Goal: Complete application form

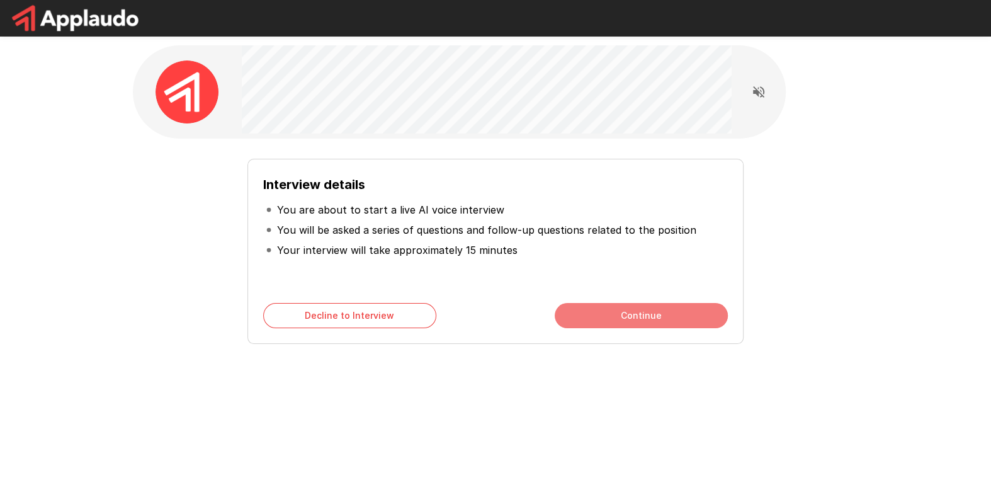
click at [590, 312] on button "Continue" at bounding box center [641, 315] width 173 height 25
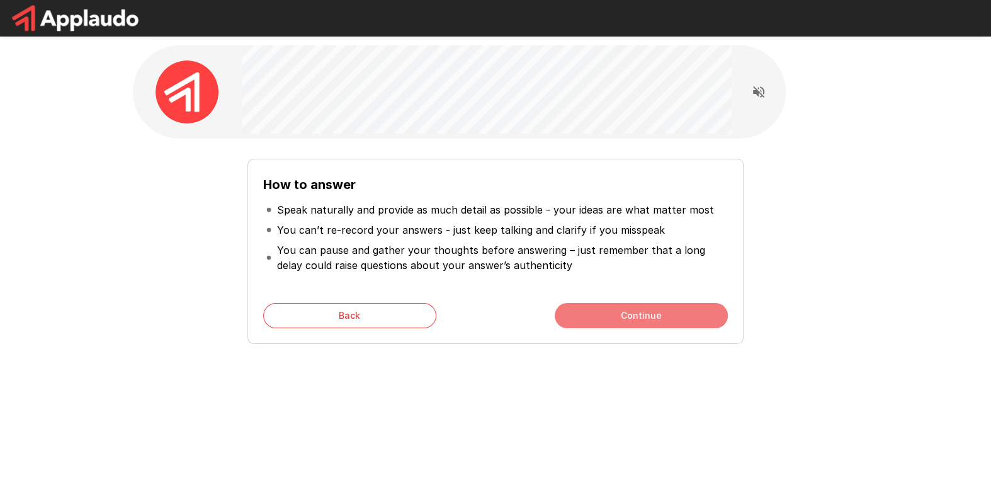
click at [590, 312] on button "Continue" at bounding box center [641, 315] width 173 height 25
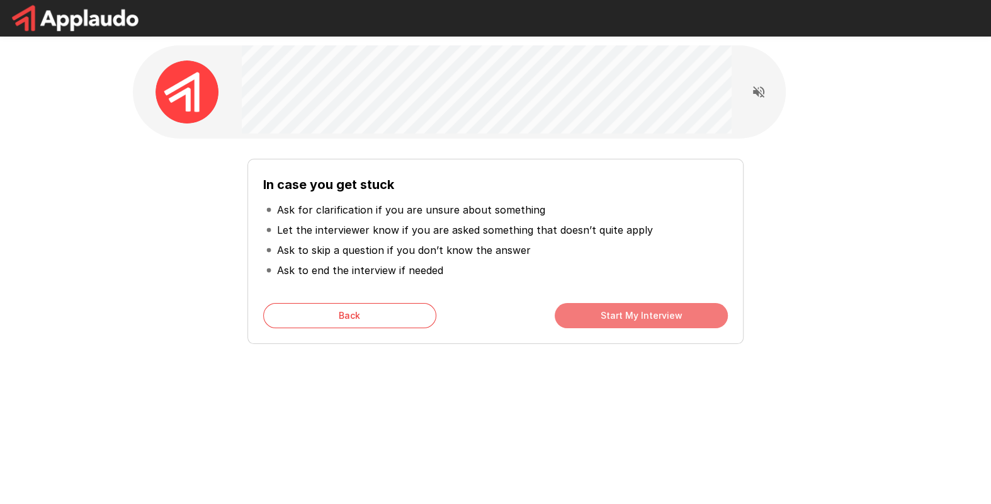
click at [590, 312] on button "Start My Interview" at bounding box center [641, 315] width 173 height 25
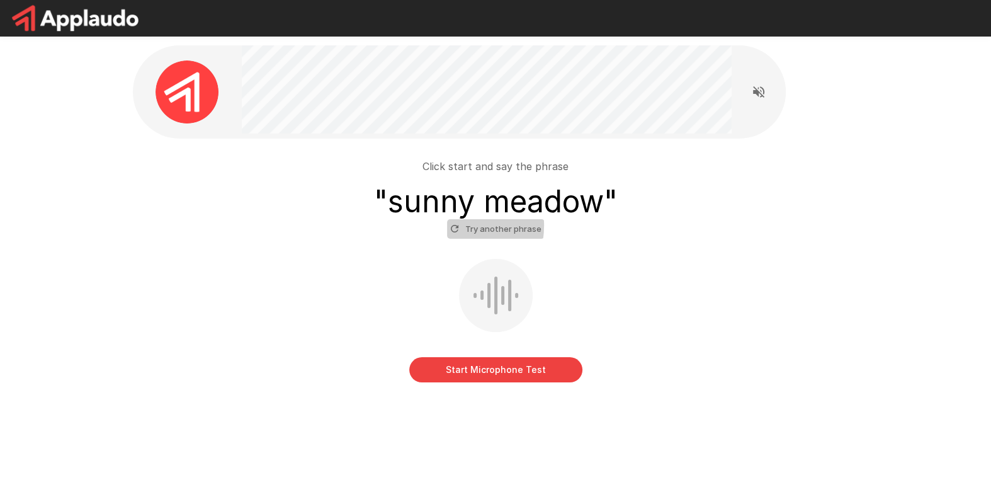
click at [455, 225] on icon "button" at bounding box center [454, 228] width 11 height 11
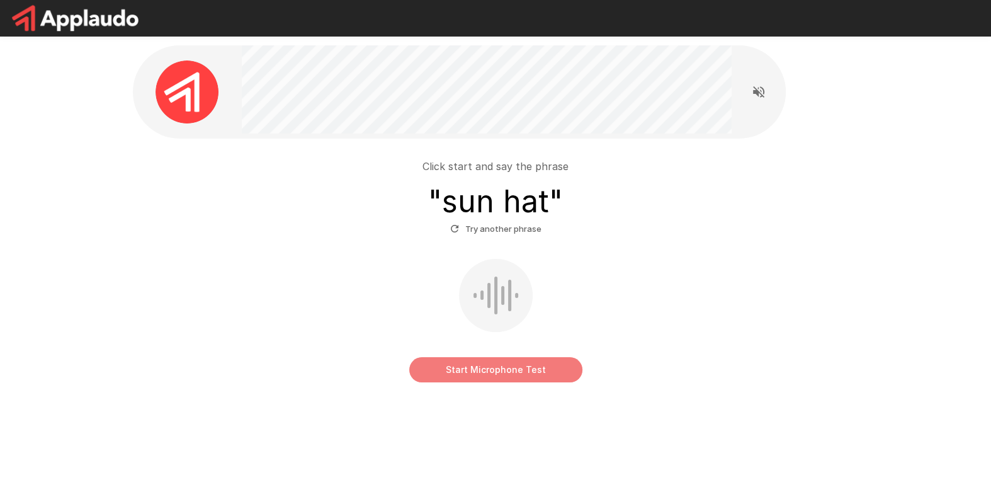
click at [479, 358] on button "Start Microphone Test" at bounding box center [495, 369] width 173 height 25
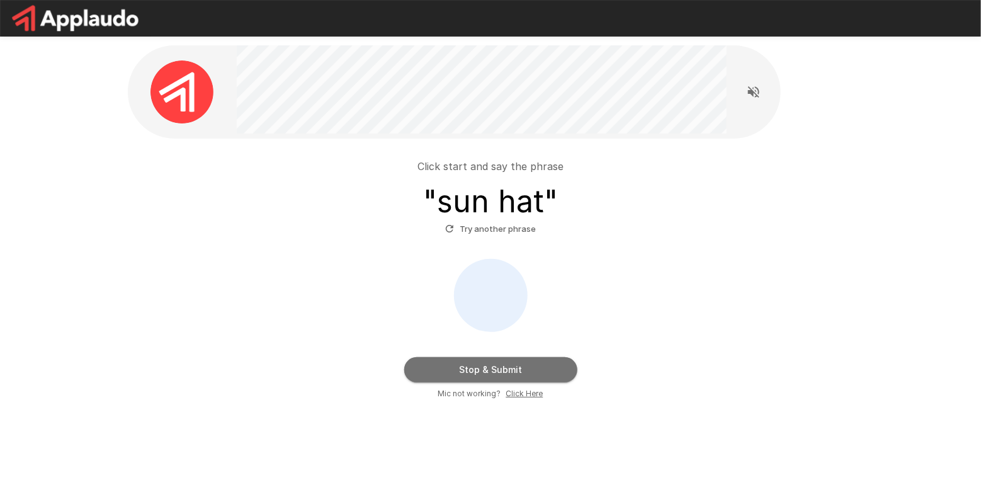
click at [450, 365] on button "Stop & Submit" at bounding box center [490, 369] width 173 height 25
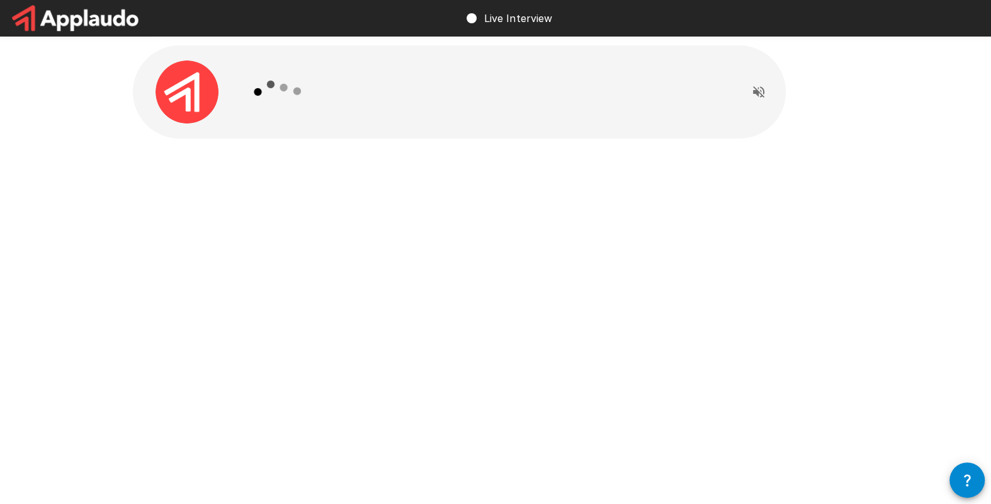
click at [492, 132] on div at bounding box center [487, 91] width 490 height 93
click at [486, 232] on div at bounding box center [496, 119] width 756 height 239
click at [494, 86] on div at bounding box center [487, 91] width 490 height 93
click at [270, 89] on icon at bounding box center [270, 91] width 6 height 6
click at [139, 86] on div at bounding box center [187, 91] width 109 height 63
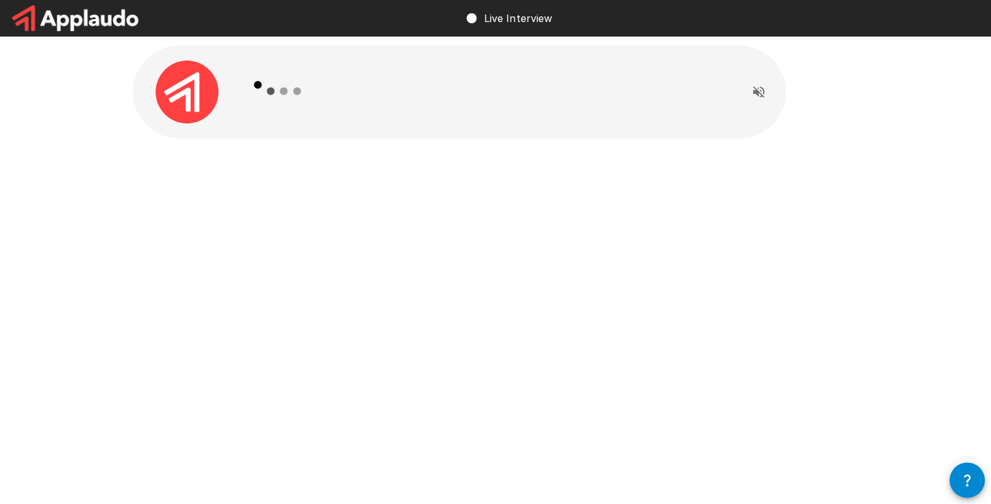
click at [378, 119] on div at bounding box center [487, 91] width 490 height 93
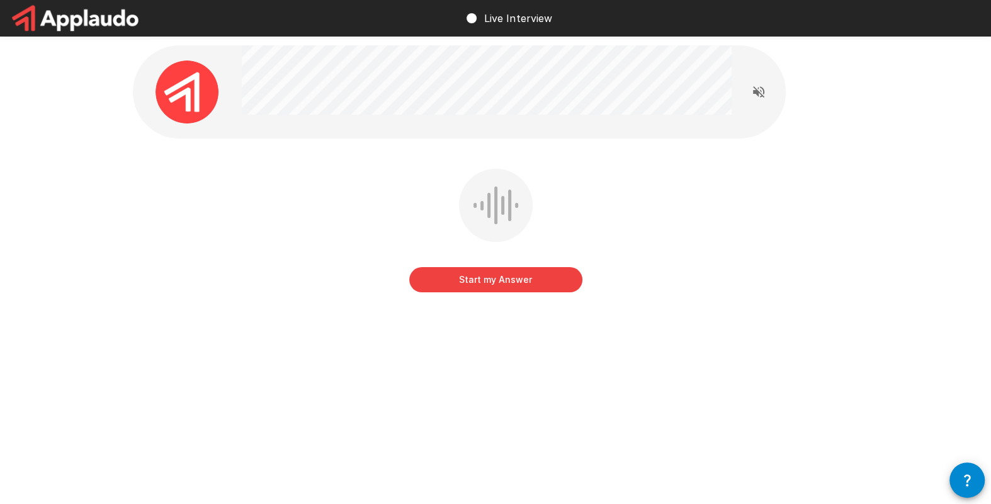
click at [483, 285] on button "Start my Answer" at bounding box center [495, 279] width 173 height 25
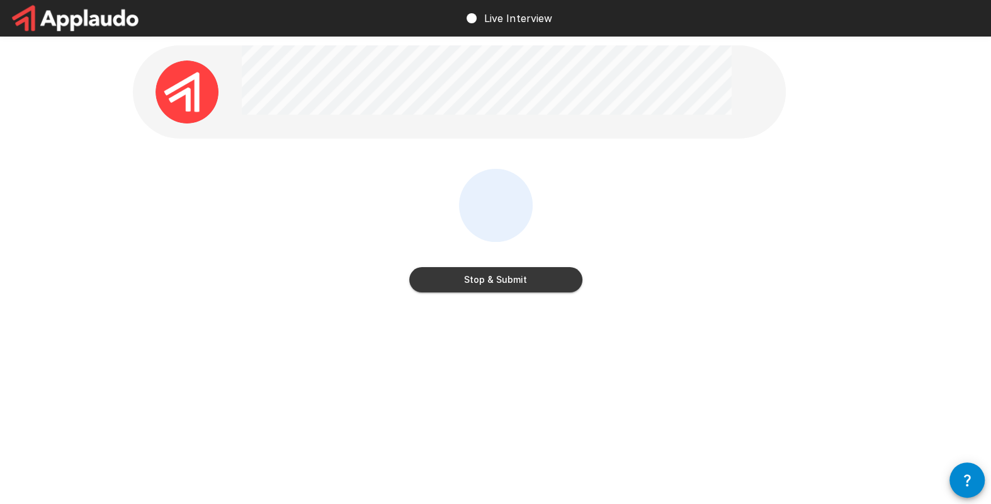
click at [481, 279] on button "Stop & Submit" at bounding box center [495, 279] width 173 height 25
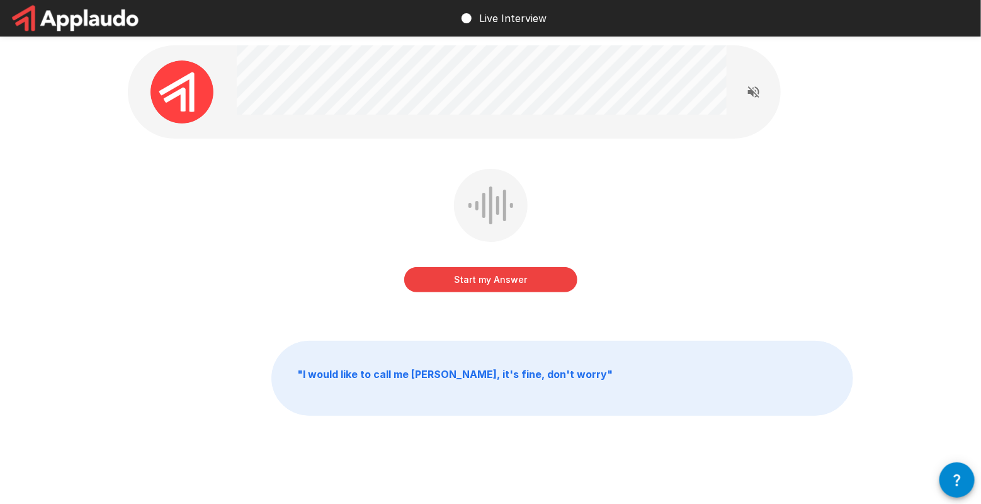
click at [481, 279] on button "Start my Answer" at bounding box center [490, 279] width 173 height 25
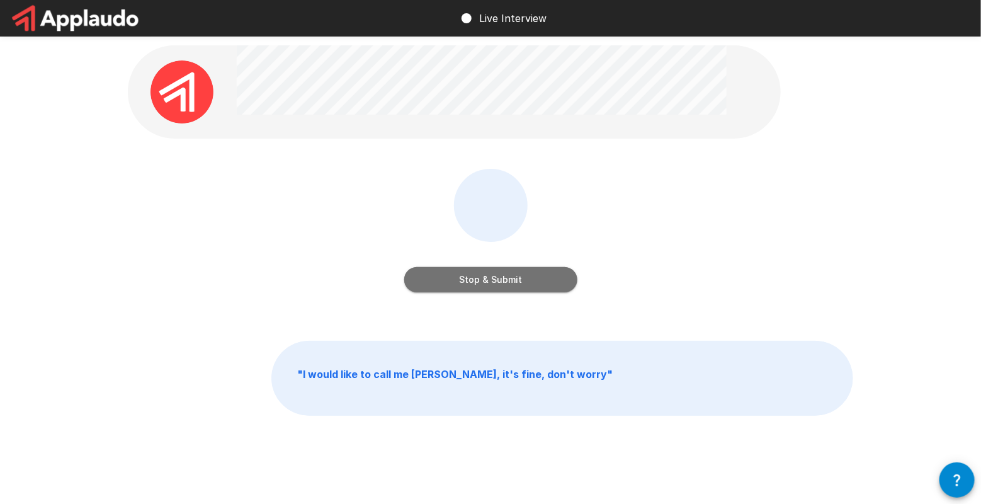
click at [481, 279] on button "Stop & Submit" at bounding box center [490, 279] width 173 height 25
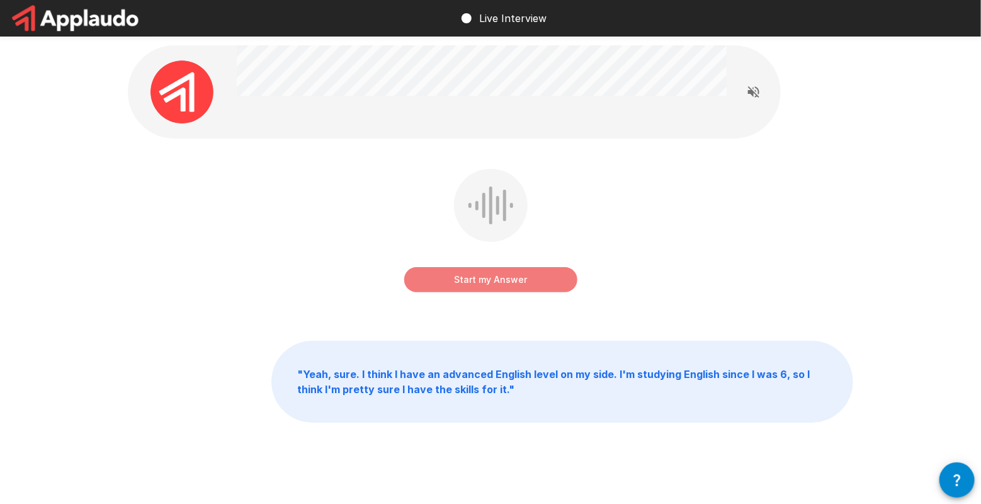
click at [481, 279] on button "Start my Answer" at bounding box center [490, 279] width 173 height 25
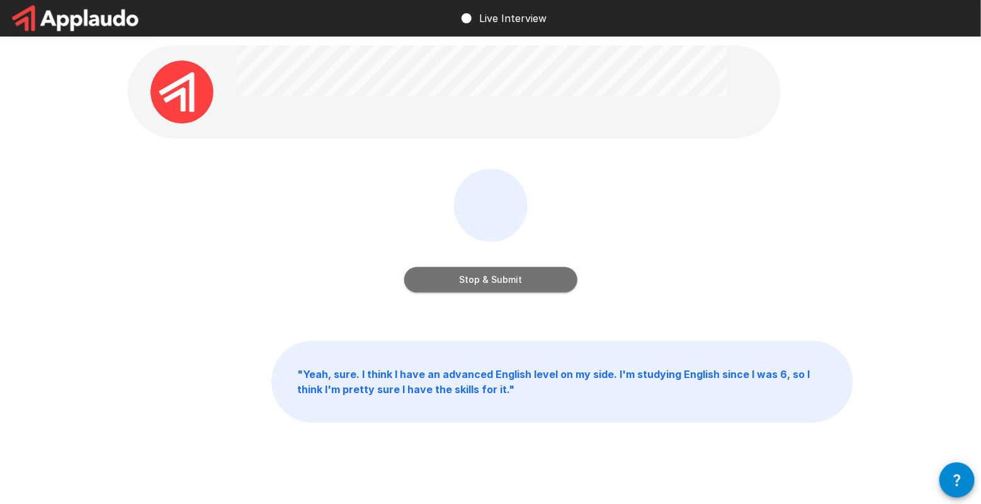
click at [481, 279] on button "Stop & Submit" at bounding box center [490, 279] width 173 height 25
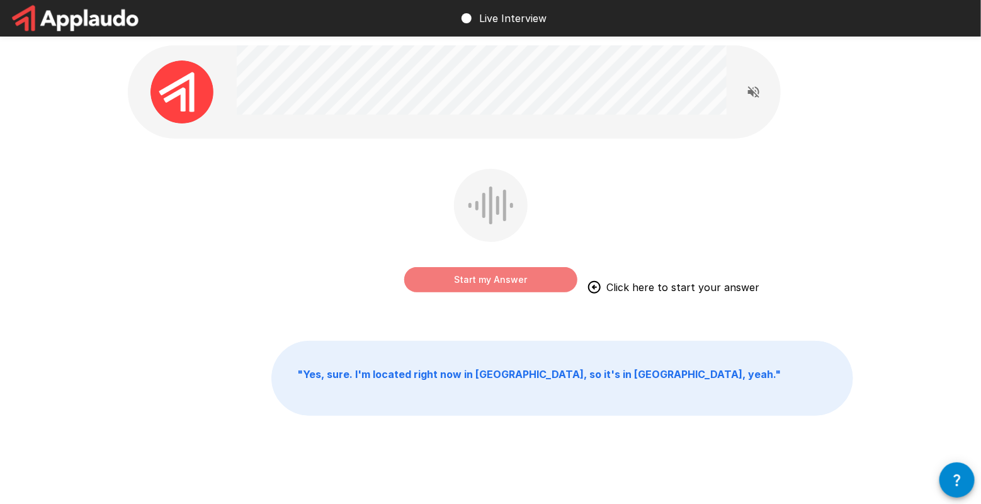
click at [481, 279] on button "Start my Answer" at bounding box center [490, 279] width 173 height 25
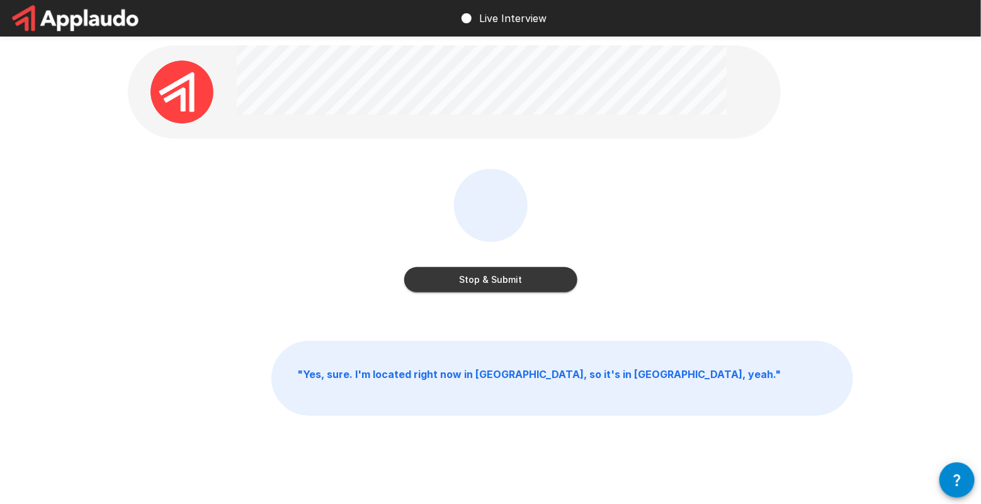
click at [481, 279] on button "Stop & Submit" at bounding box center [490, 279] width 173 height 25
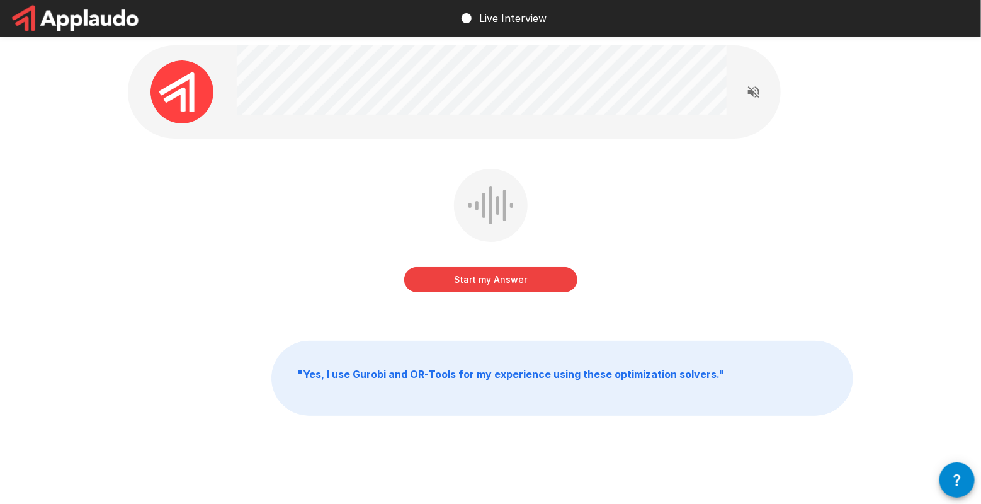
click at [481, 279] on button "Start my Answer" at bounding box center [490, 279] width 173 height 25
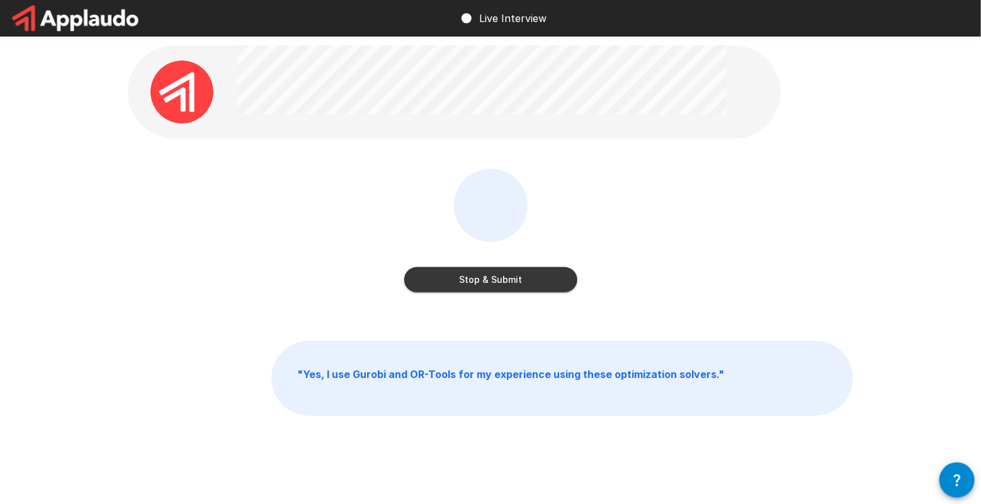
click at [481, 279] on button "Stop & Submit" at bounding box center [490, 279] width 173 height 25
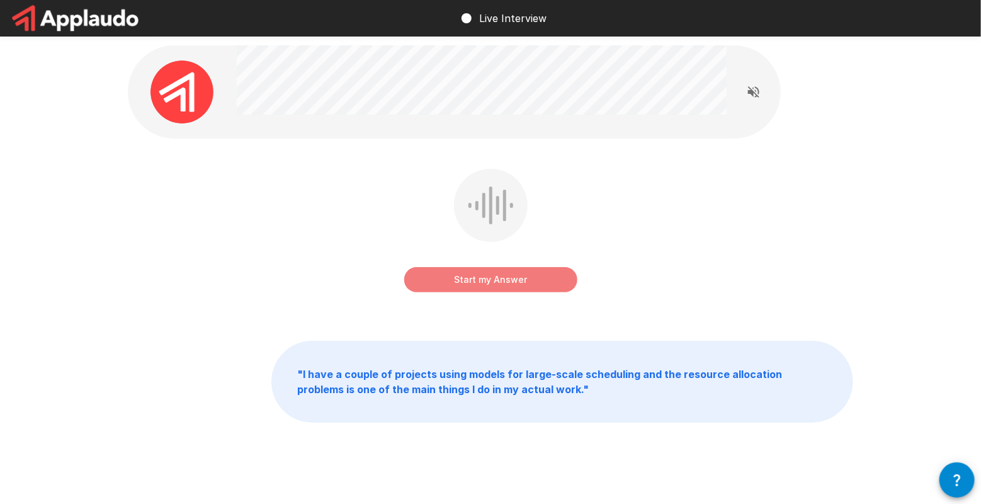
click at [481, 279] on button "Start my Answer" at bounding box center [490, 279] width 173 height 25
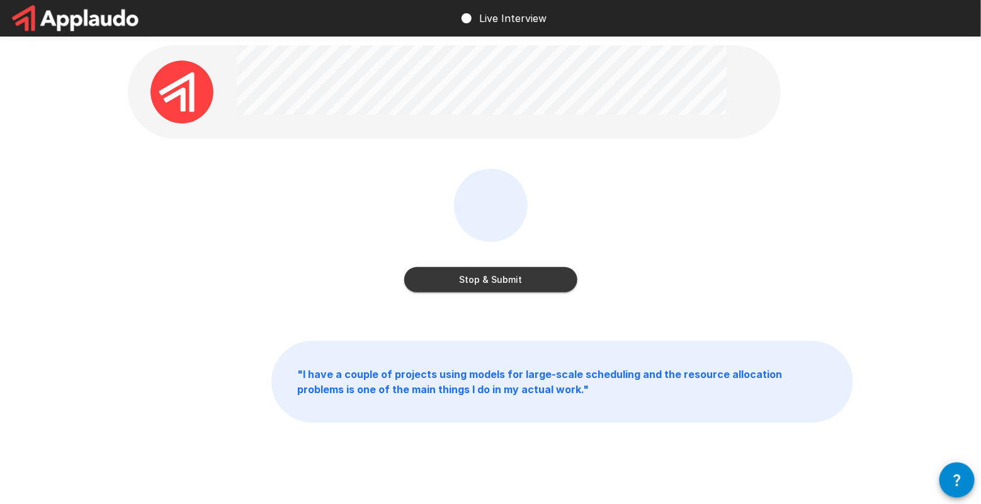
click at [481, 279] on button "Stop & Submit" at bounding box center [490, 279] width 173 height 25
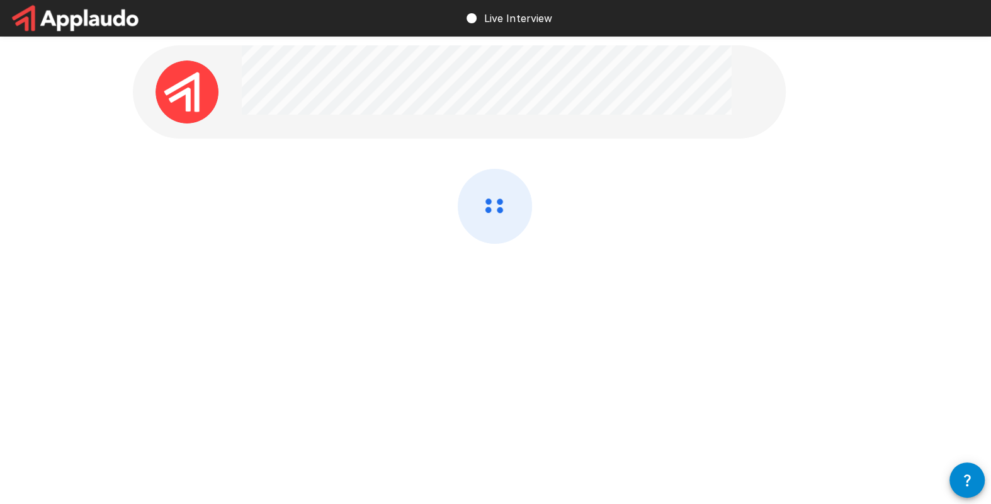
click at [481, 279] on div at bounding box center [495, 240] width 725 height 142
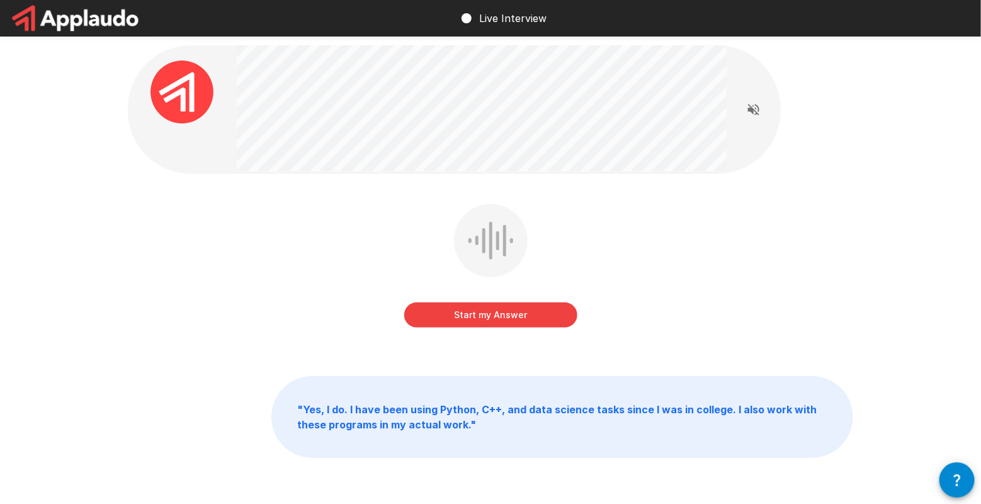
click at [755, 111] on icon "Read questions aloud" at bounding box center [753, 109] width 11 height 11
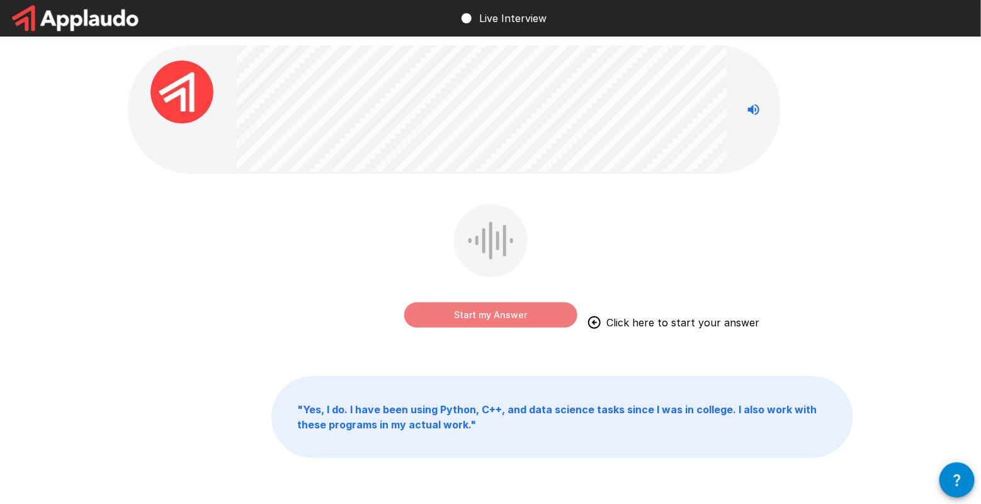
click at [437, 309] on button "Start my Answer" at bounding box center [490, 314] width 173 height 25
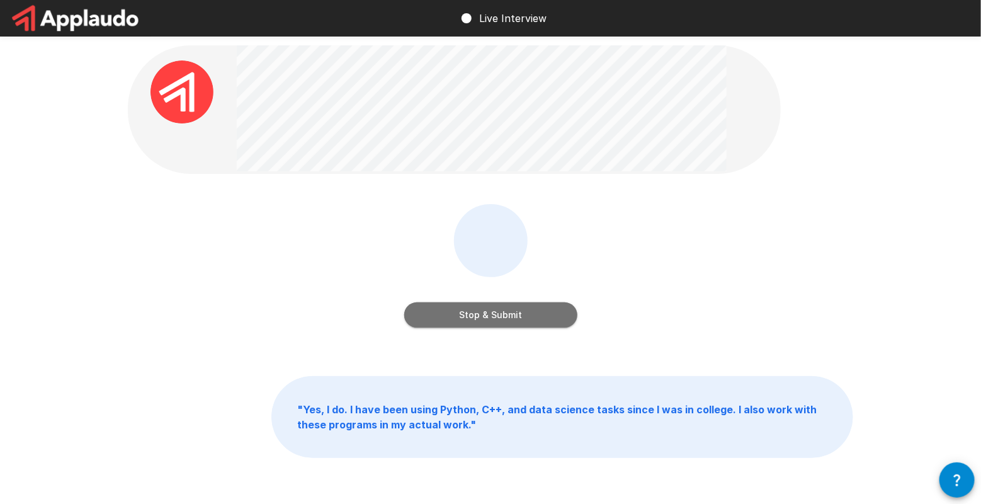
click at [437, 309] on button "Stop & Submit" at bounding box center [490, 314] width 173 height 25
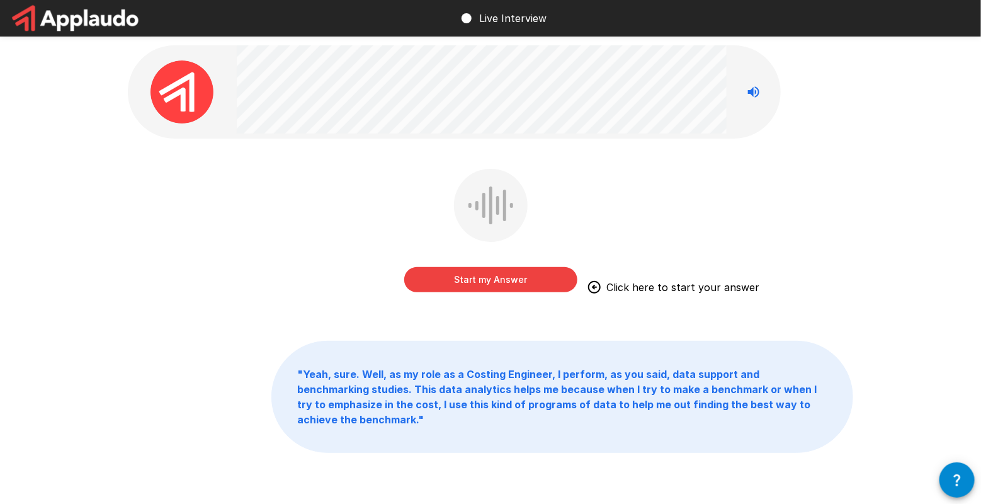
click at [466, 271] on button "Start my Answer" at bounding box center [490, 279] width 173 height 25
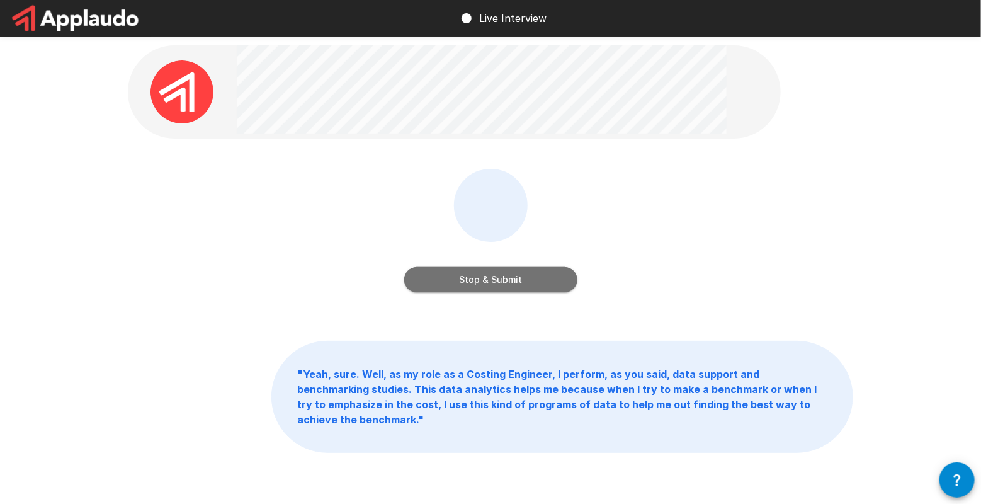
click at [466, 271] on button "Stop & Submit" at bounding box center [490, 279] width 173 height 25
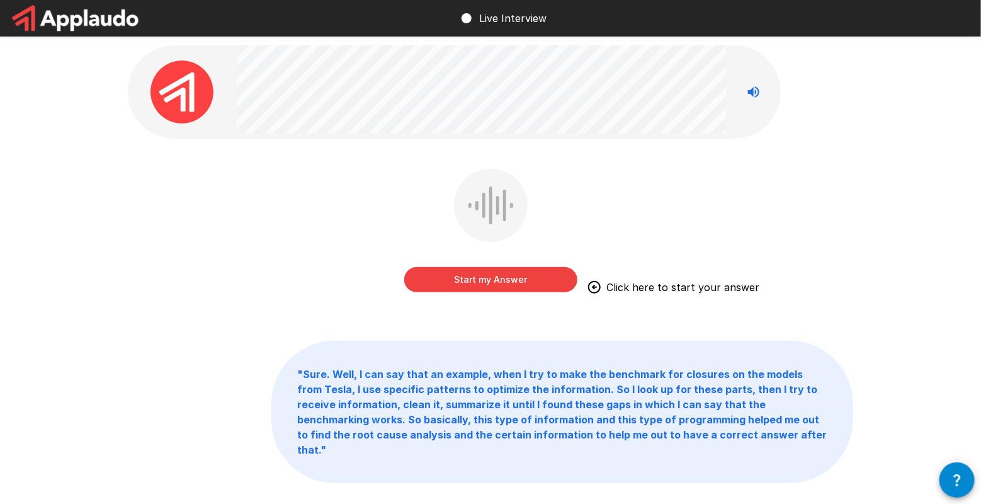
click at [466, 271] on button "Start my Answer" at bounding box center [490, 279] width 173 height 25
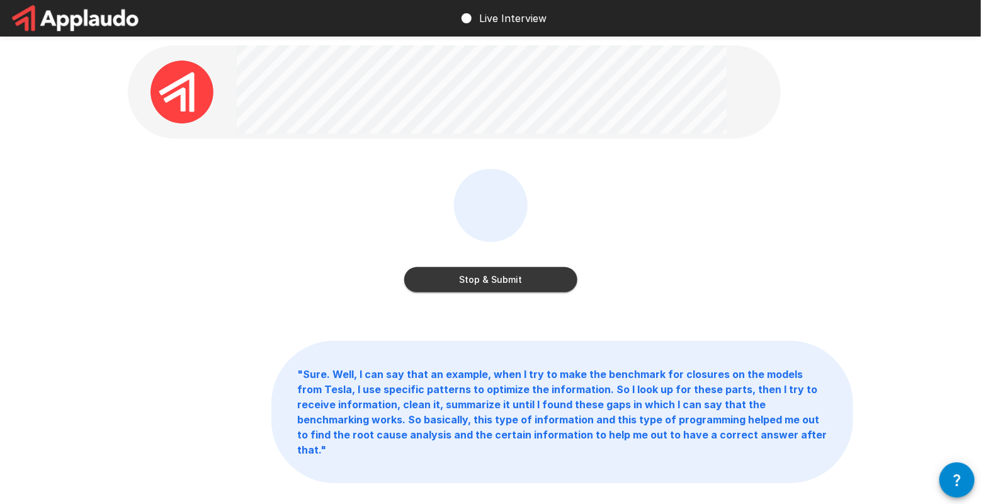
click at [466, 271] on button "Stop & Submit" at bounding box center [490, 279] width 173 height 25
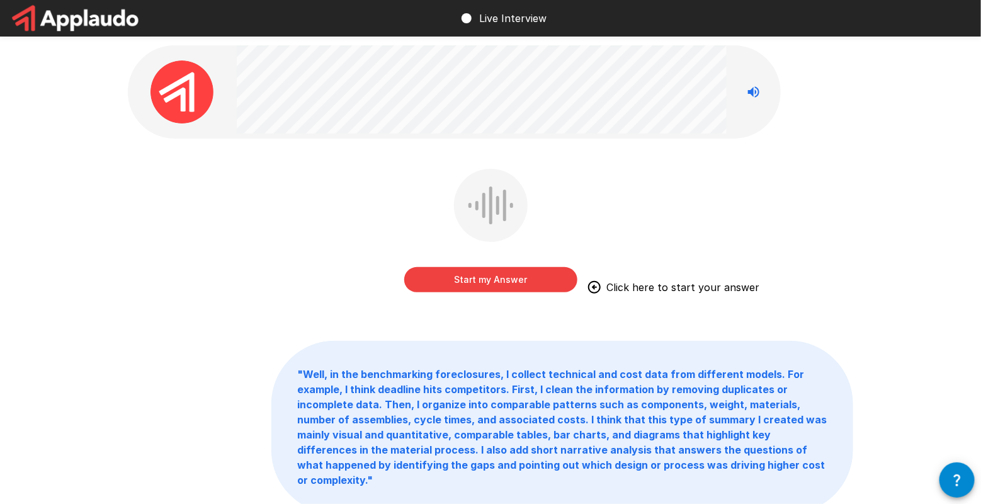
click at [466, 271] on button "Start my Answer" at bounding box center [490, 279] width 173 height 25
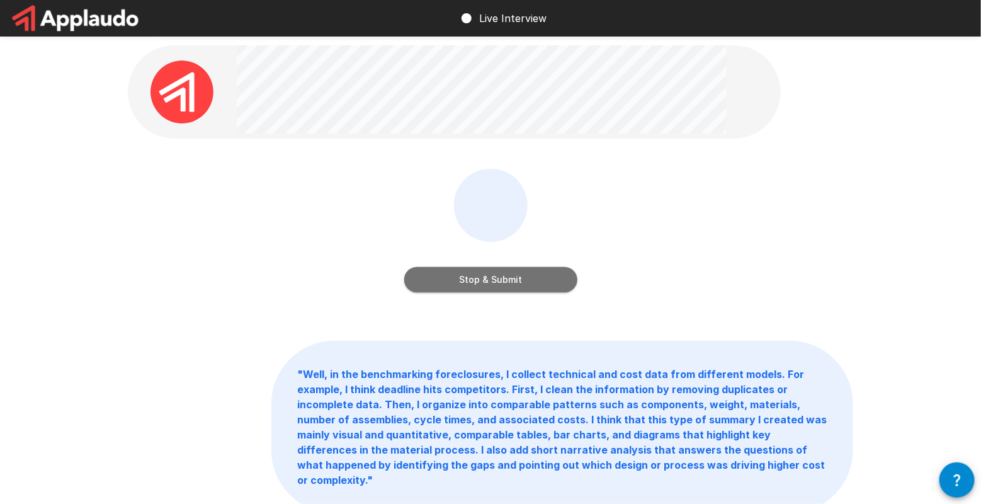
click at [466, 271] on button "Stop & Submit" at bounding box center [490, 279] width 173 height 25
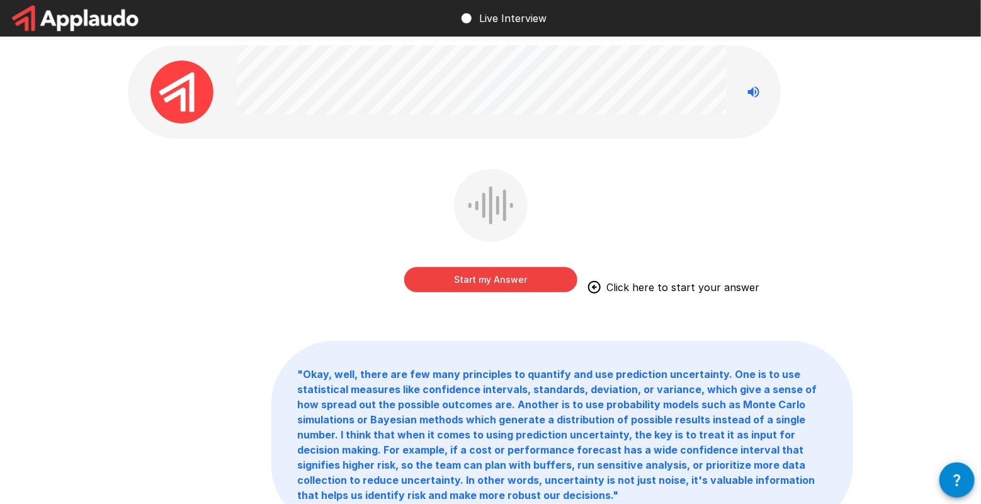
click at [466, 271] on button "Start my Answer" at bounding box center [490, 279] width 173 height 25
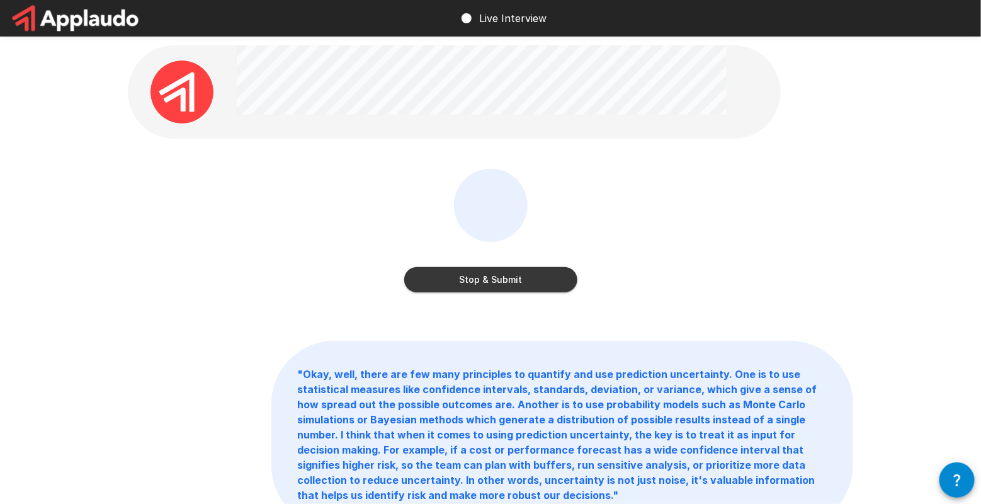
click at [466, 271] on button "Stop & Submit" at bounding box center [490, 279] width 173 height 25
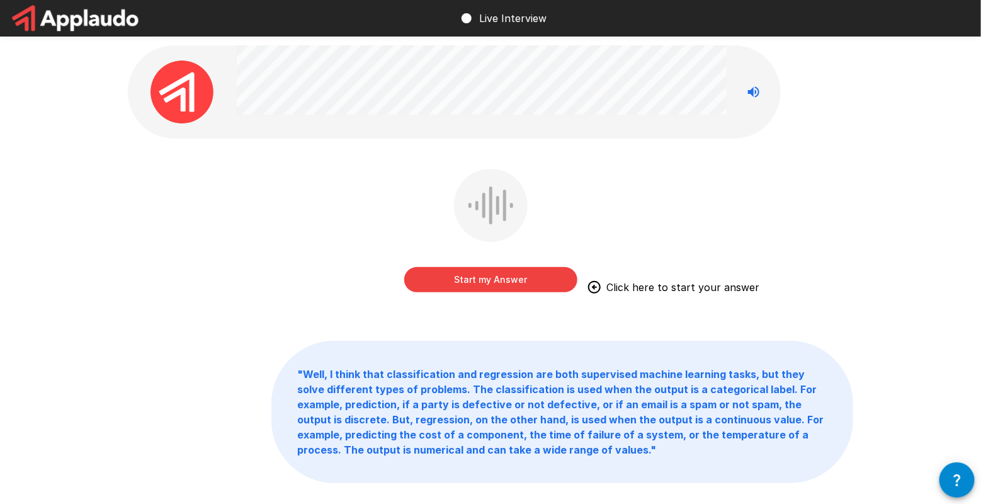
click at [466, 271] on button "Start my Answer" at bounding box center [490, 279] width 173 height 25
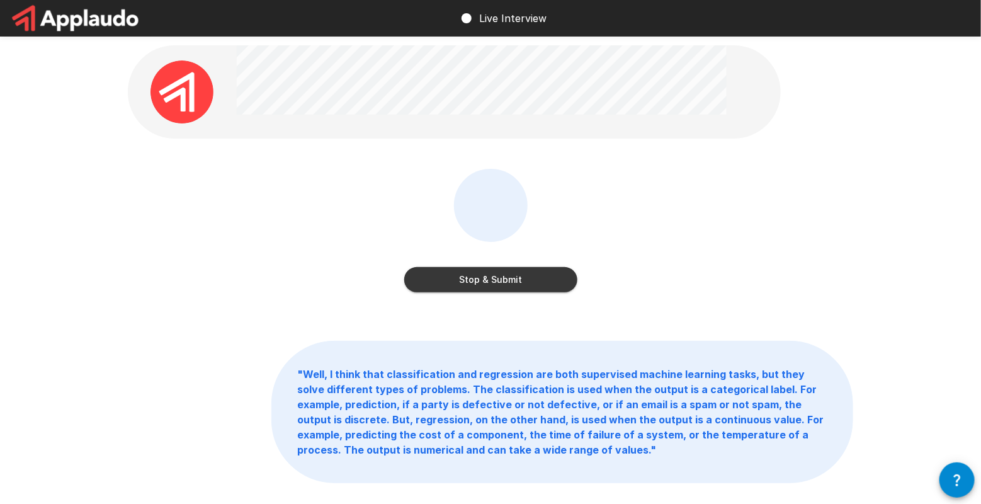
click at [466, 271] on button "Stop & Submit" at bounding box center [490, 279] width 173 height 25
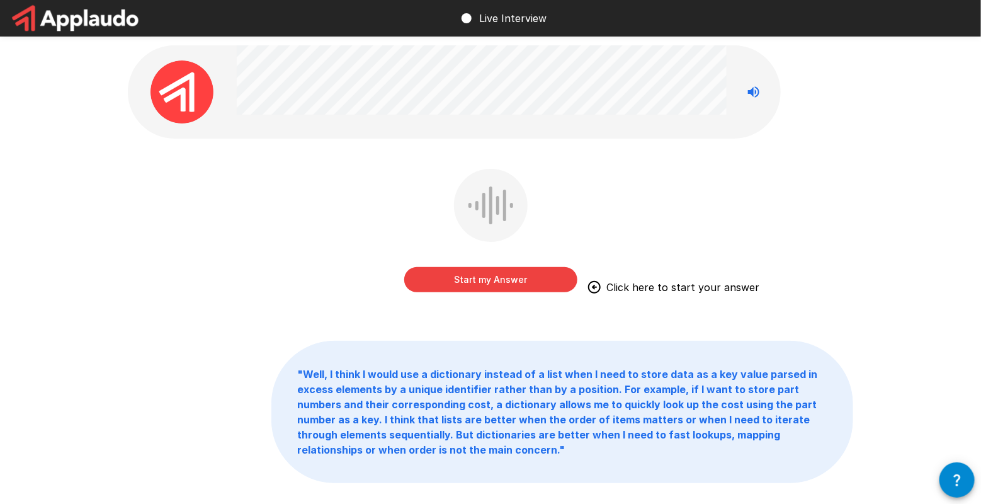
click at [452, 281] on button "Start my Answer" at bounding box center [490, 279] width 173 height 25
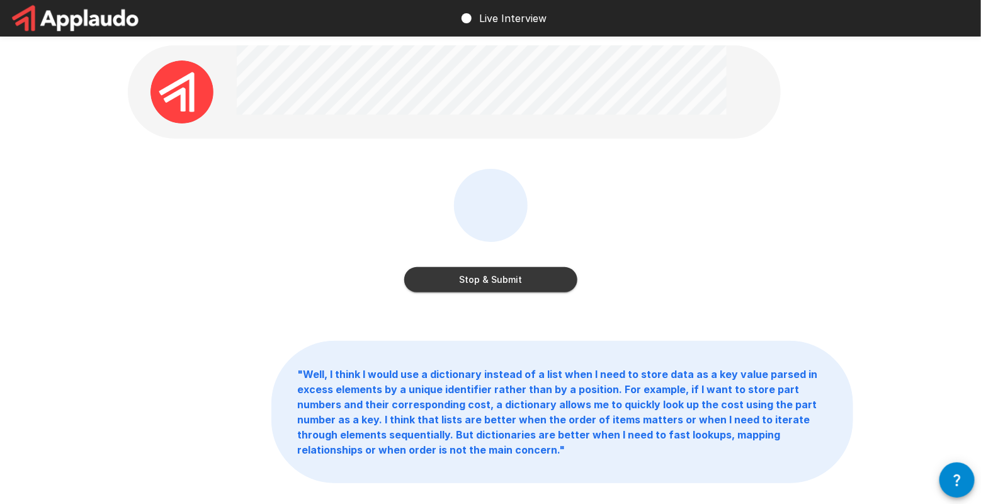
click at [452, 281] on button "Stop & Submit" at bounding box center [490, 279] width 173 height 25
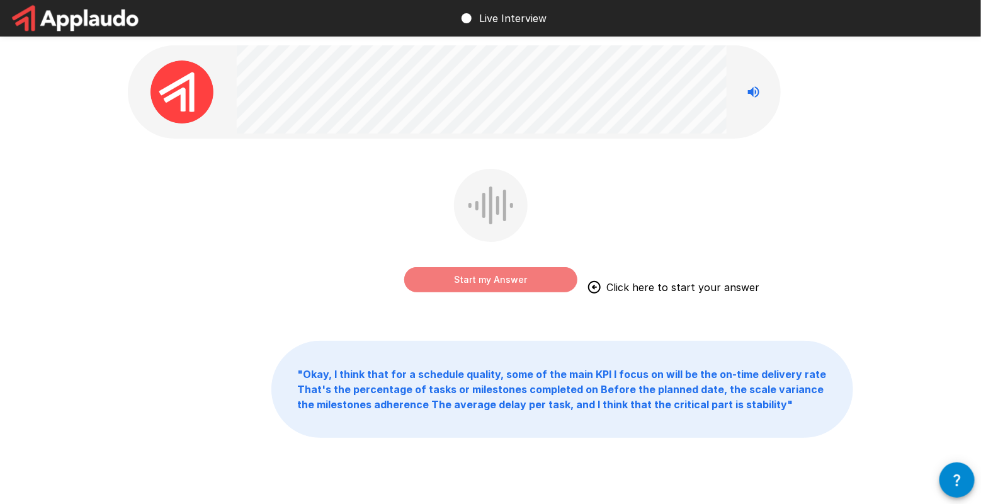
click at [452, 281] on button "Start my Answer" at bounding box center [490, 279] width 173 height 25
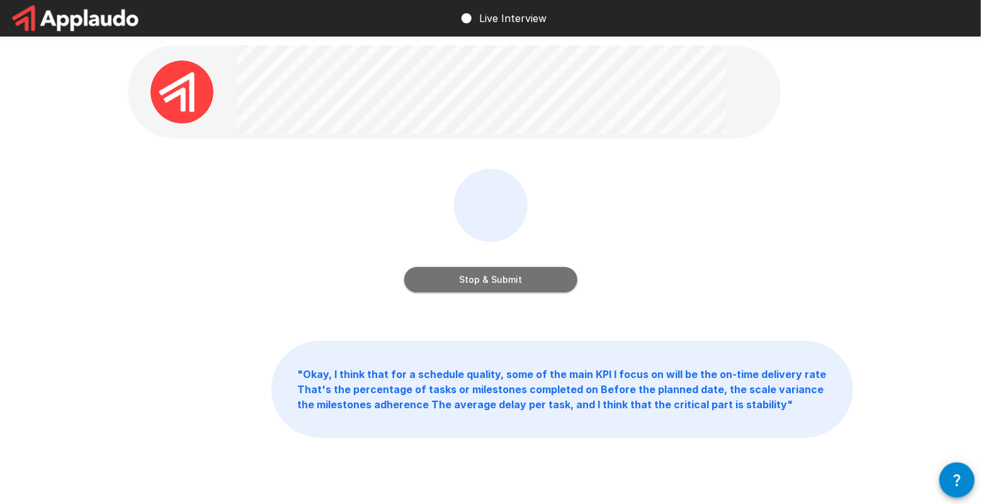
click at [452, 281] on button "Stop & Submit" at bounding box center [490, 279] width 173 height 25
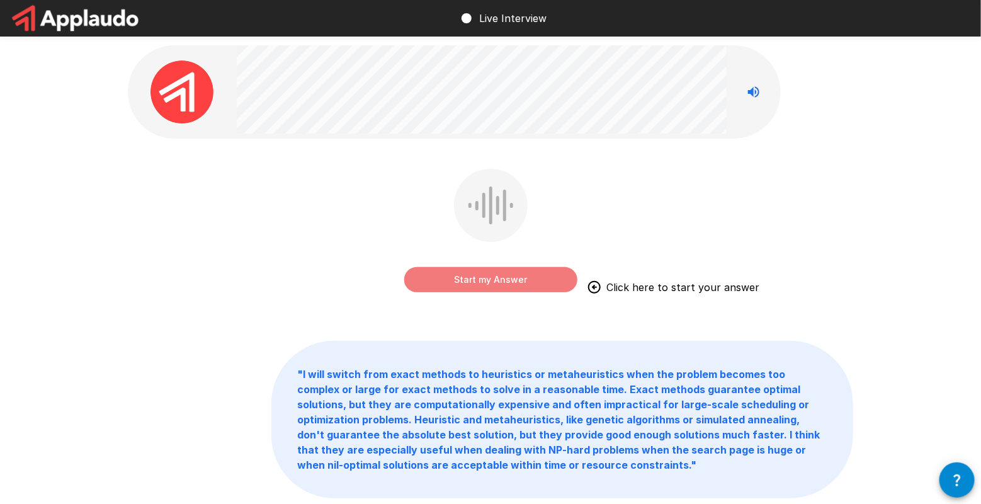
click at [452, 281] on button "Start my Answer" at bounding box center [490, 279] width 173 height 25
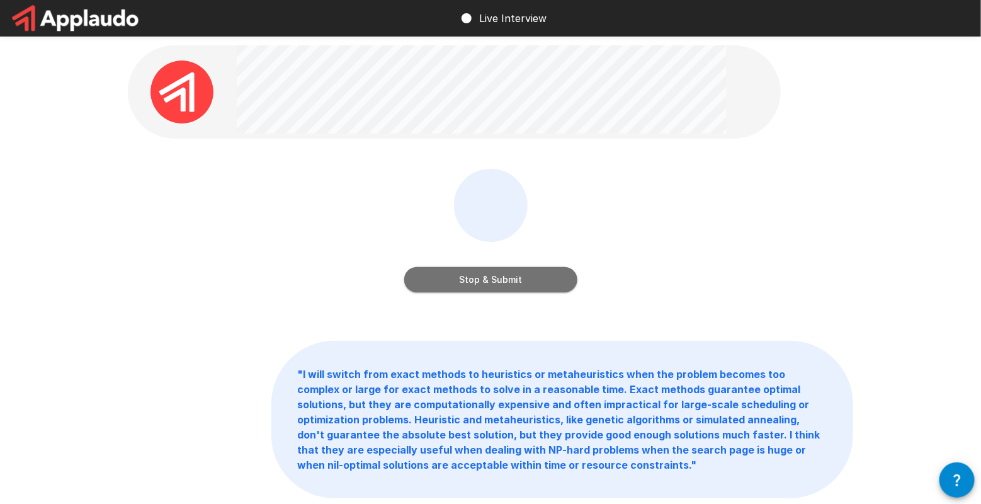
click at [452, 281] on button "Stop & Submit" at bounding box center [490, 279] width 173 height 25
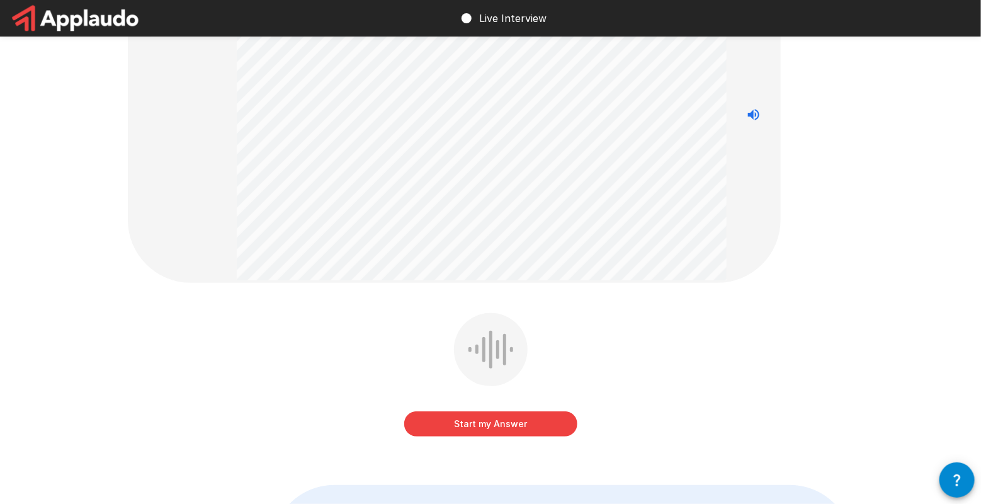
scroll to position [104, 0]
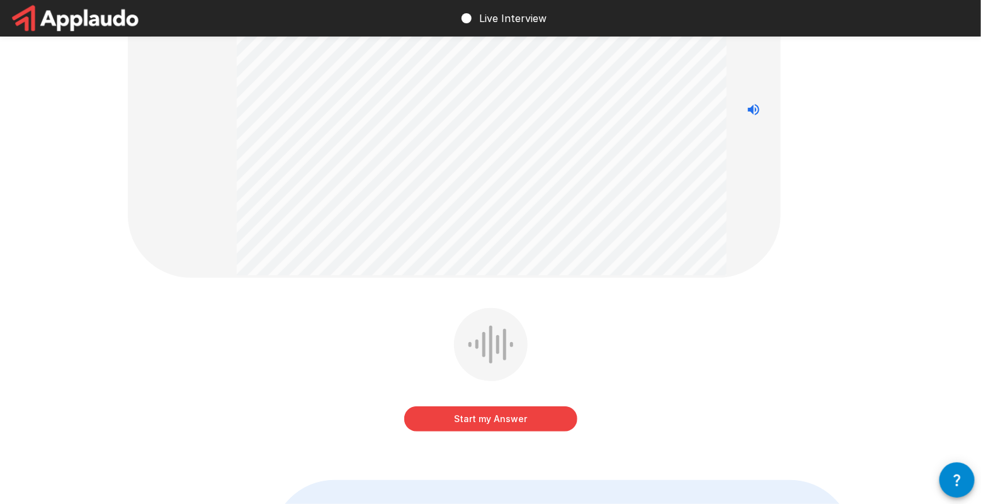
click at [460, 414] on button "Start my Answer" at bounding box center [490, 418] width 173 height 25
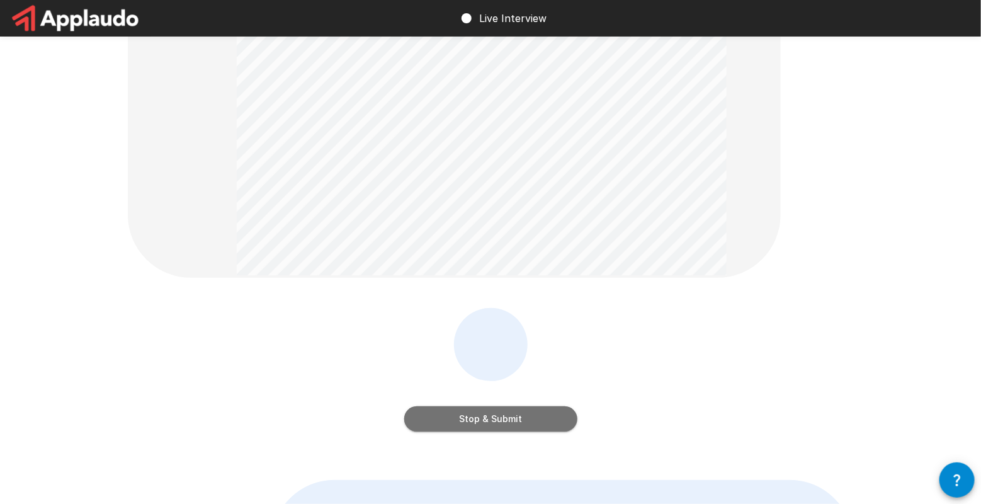
click at [460, 414] on button "Stop & Submit" at bounding box center [490, 418] width 173 height 25
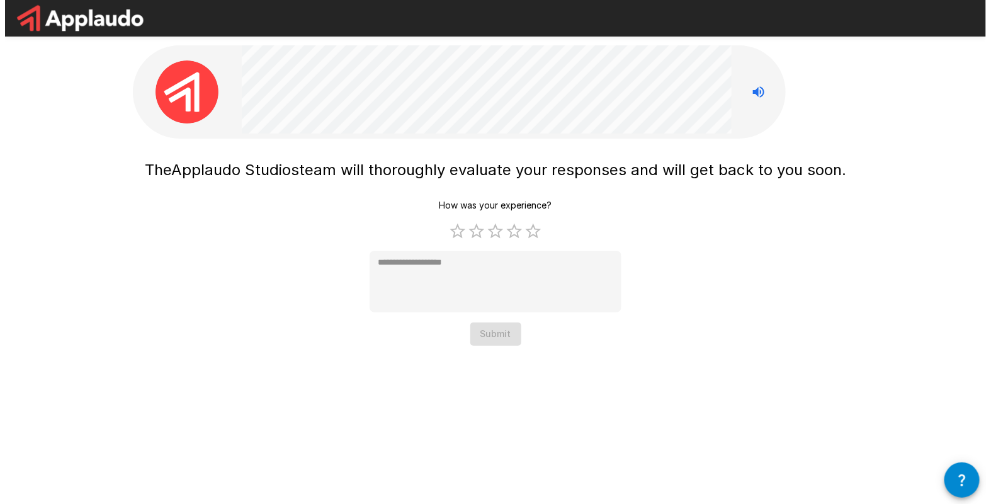
scroll to position [0, 0]
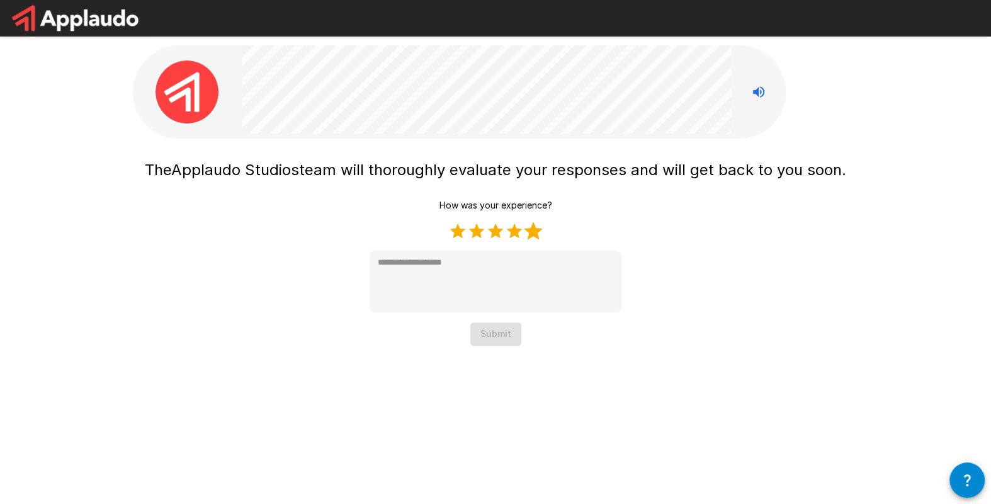
click at [535, 233] on label "5 Stars" at bounding box center [533, 231] width 19 height 19
type textarea "*"
click at [492, 346] on div "The Applaudo Studios team will thoroughly evaluate your responses and will get …" at bounding box center [496, 198] width 756 height 396
click at [488, 334] on button "Submit" at bounding box center [495, 333] width 51 height 23
